Goal: Task Accomplishment & Management: Manage account settings

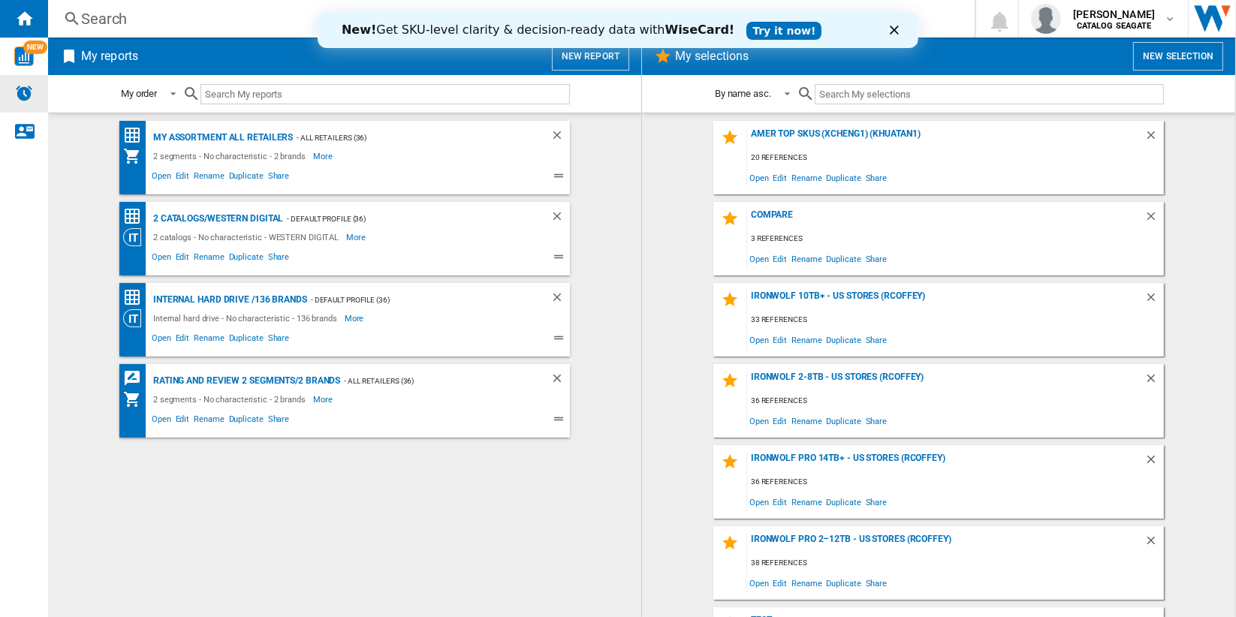
click at [26, 92] on img "Alerts" at bounding box center [24, 93] width 18 height 18
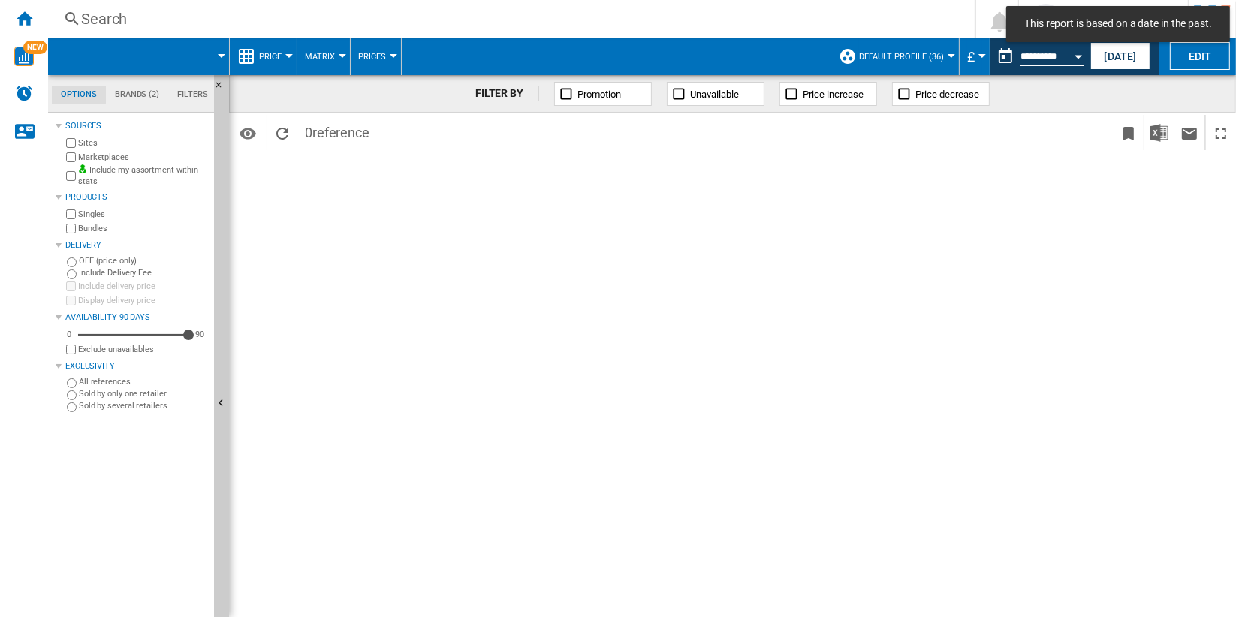
click at [969, 51] on span "£" at bounding box center [971, 57] width 8 height 16
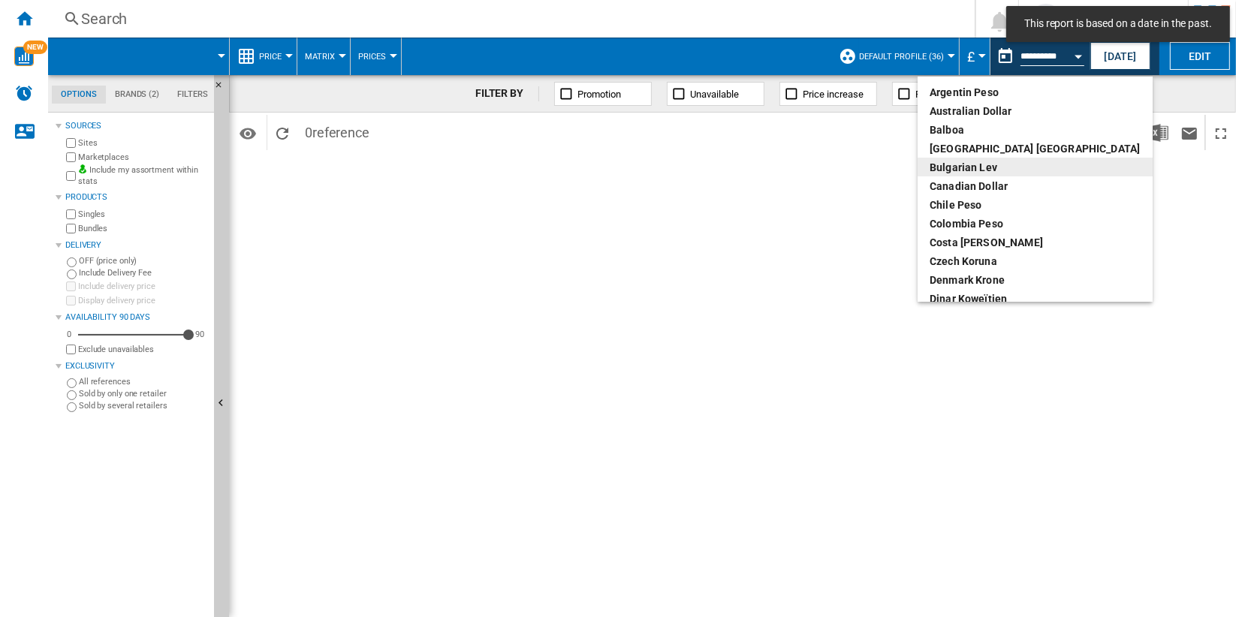
click at [800, 227] on md-backdrop at bounding box center [618, 308] width 1236 height 617
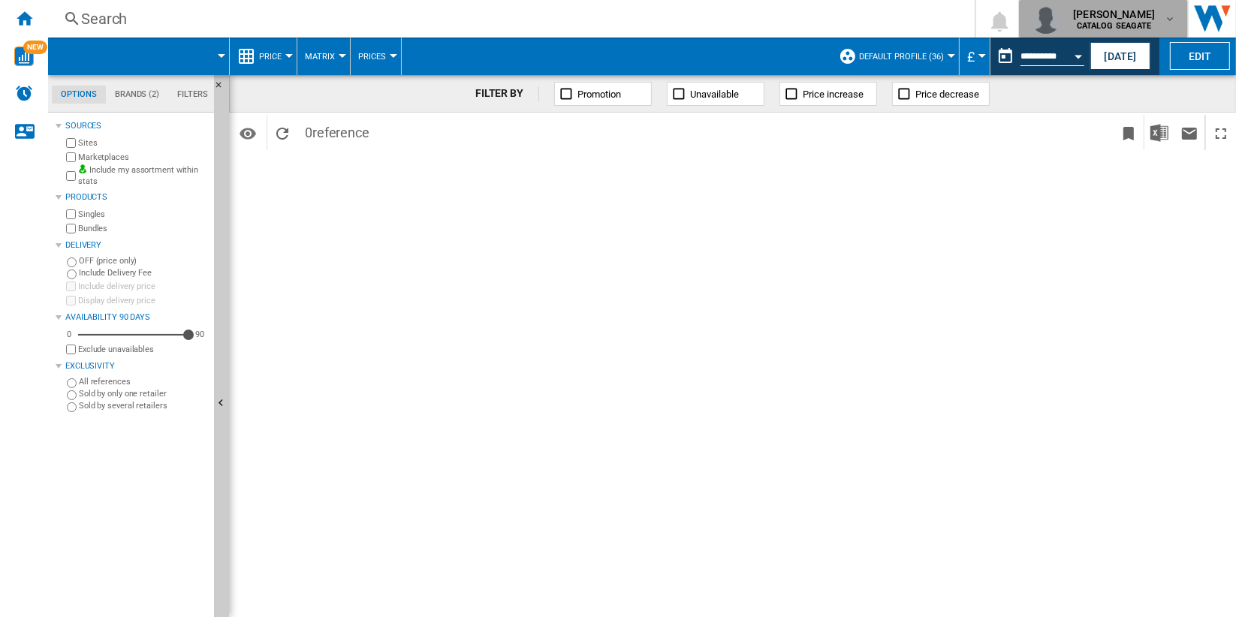
click at [1153, 18] on span "deepak ojha" at bounding box center [1114, 14] width 82 height 15
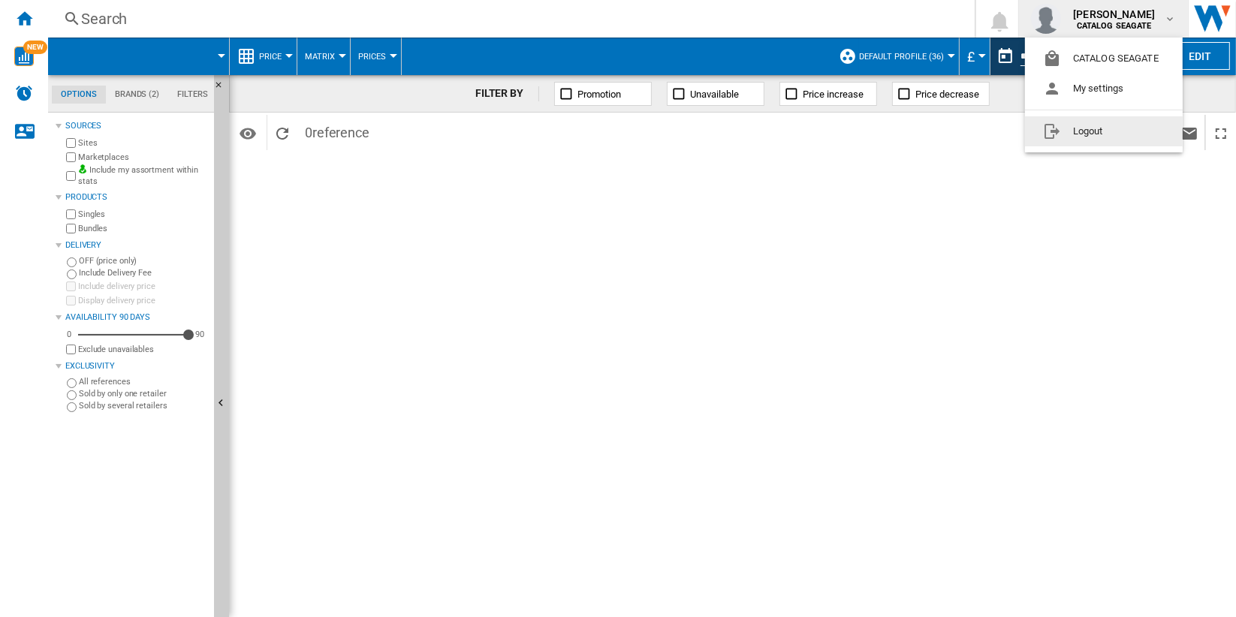
click at [1120, 132] on button "Logout" at bounding box center [1104, 131] width 158 height 30
